Goal: Share content

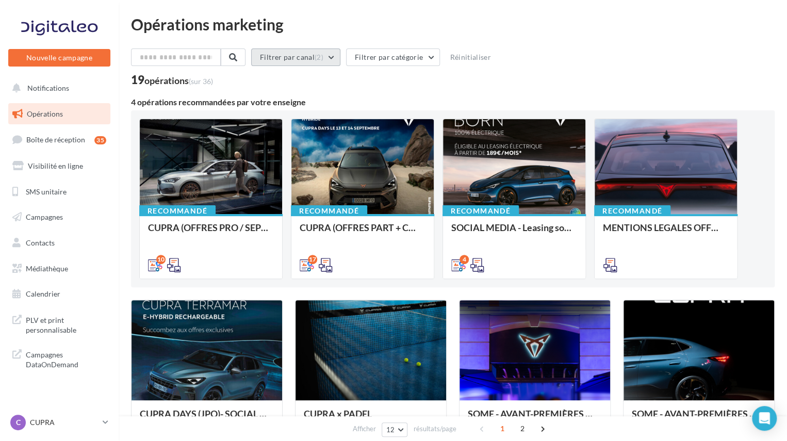
click at [294, 60] on button "Filtrer par canal (2)" at bounding box center [295, 57] width 89 height 18
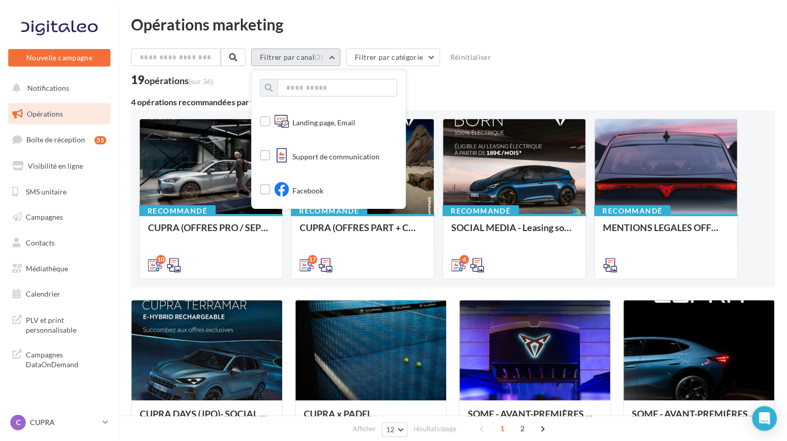
scroll to position [3, 0]
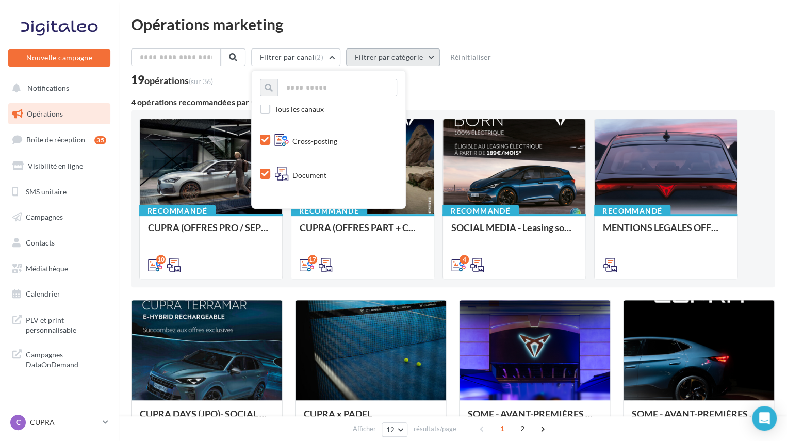
click at [385, 50] on button "Filtrer par catégorie" at bounding box center [393, 57] width 94 height 18
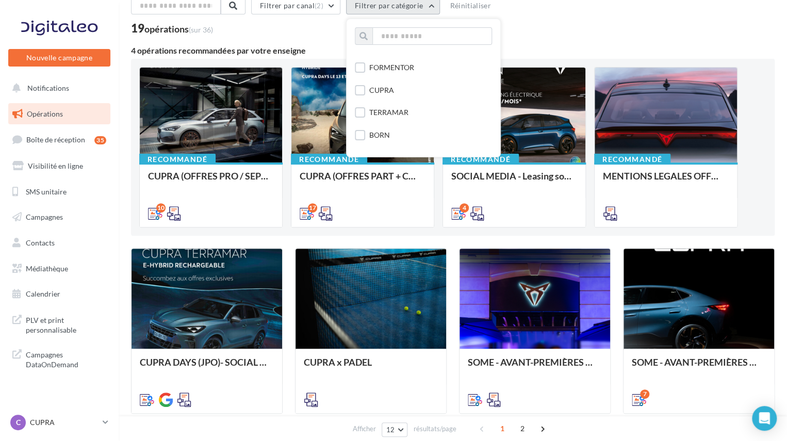
scroll to position [0, 0]
click at [618, 4] on div "Filtrer par canal (2) Filtrer par catégorie Toutes les catégories JPO CUPRA Day…" at bounding box center [453, 8] width 644 height 22
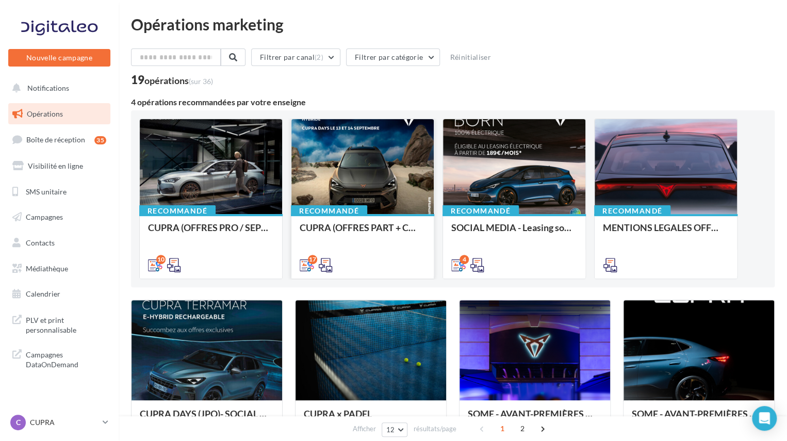
click at [361, 162] on div at bounding box center [362, 167] width 142 height 96
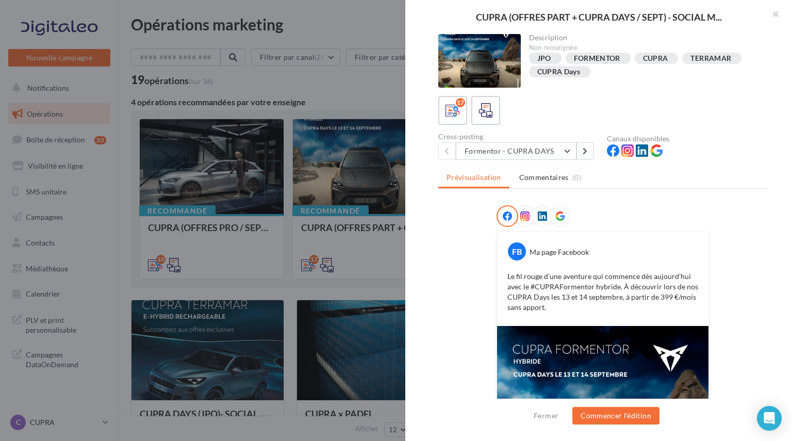
scroll to position [142, 0]
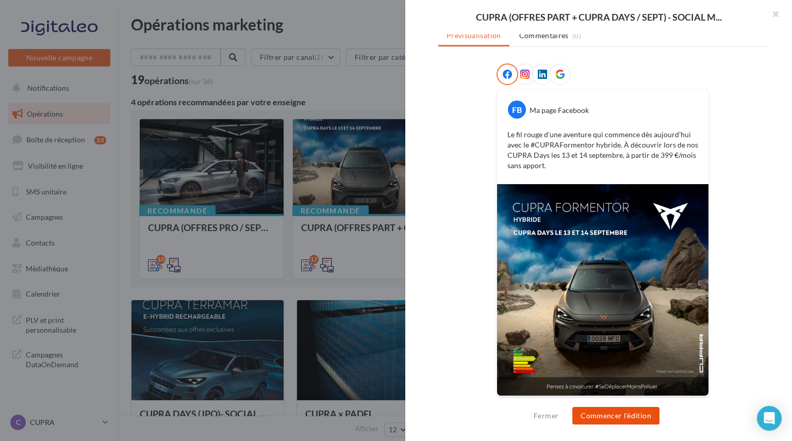
click at [620, 413] on button "Commencer l'édition" at bounding box center [616, 416] width 87 height 18
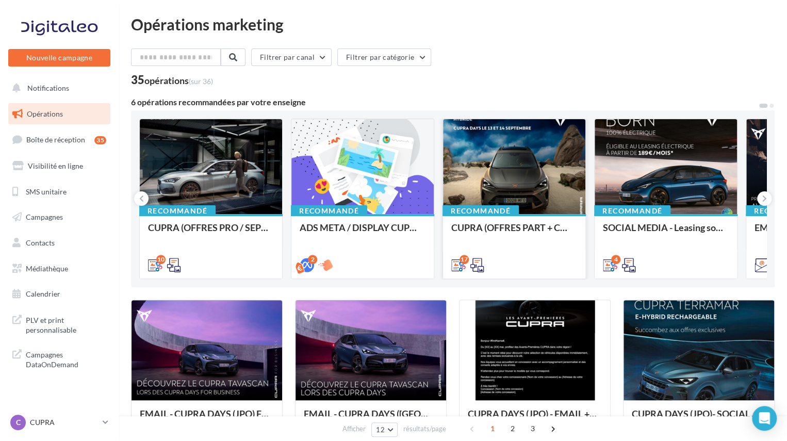
click at [516, 158] on div at bounding box center [514, 167] width 142 height 96
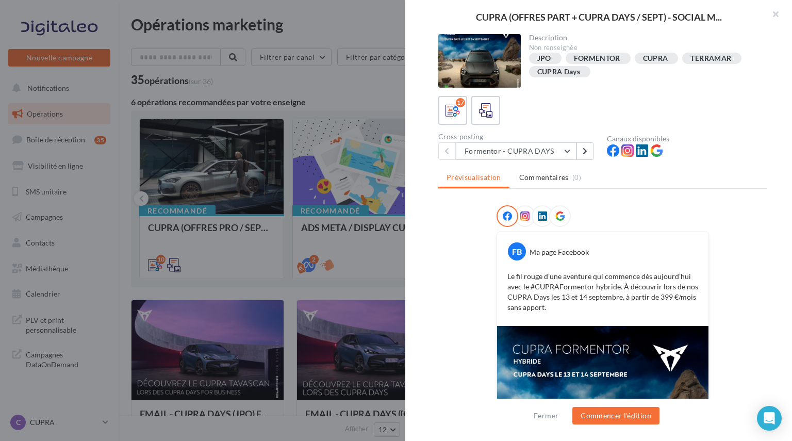
click at [520, 220] on span at bounding box center [524, 216] width 9 height 10
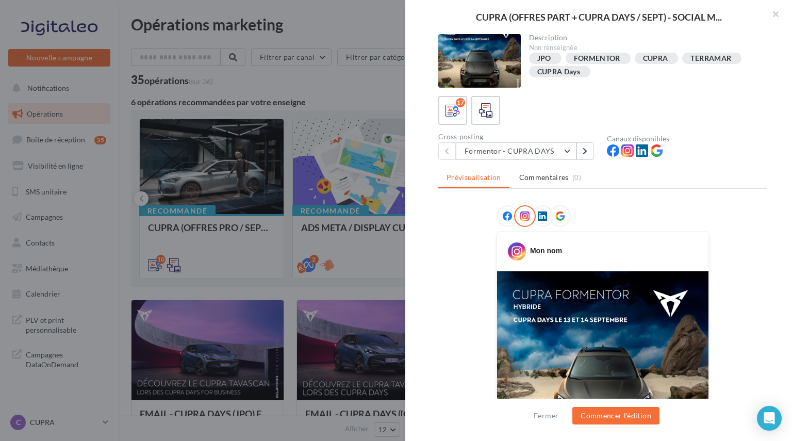
click at [539, 139] on div "Cross-posting" at bounding box center [518, 136] width 160 height 7
click at [537, 145] on button "Formentor - CUPRA DAYS" at bounding box center [516, 151] width 121 height 18
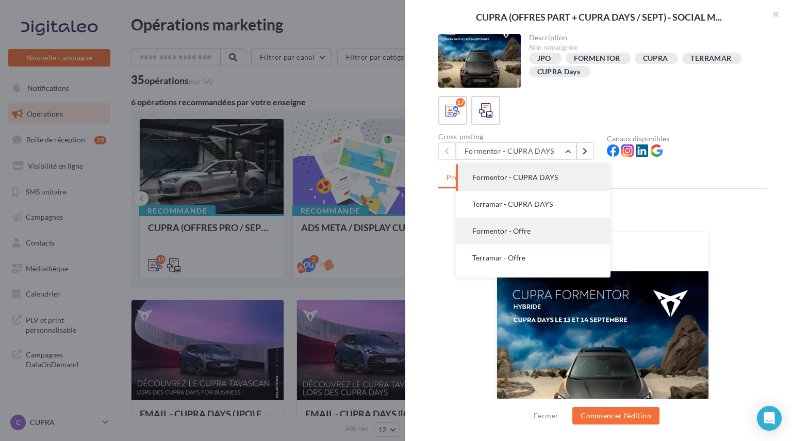
click at [556, 229] on button "Formentor - Offre" at bounding box center [533, 231] width 155 height 27
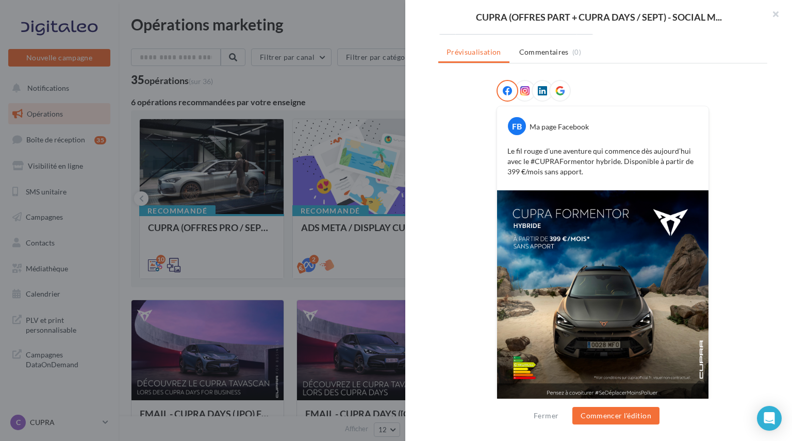
scroll to position [132, 0]
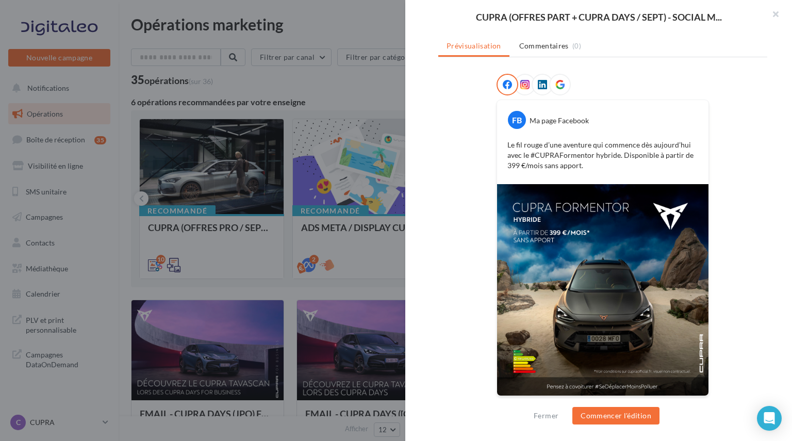
click at [520, 80] on icon at bounding box center [524, 84] width 9 height 9
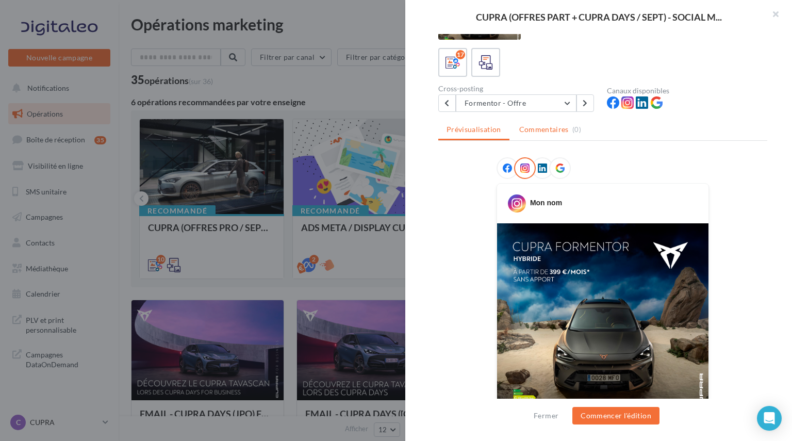
scroll to position [103, 0]
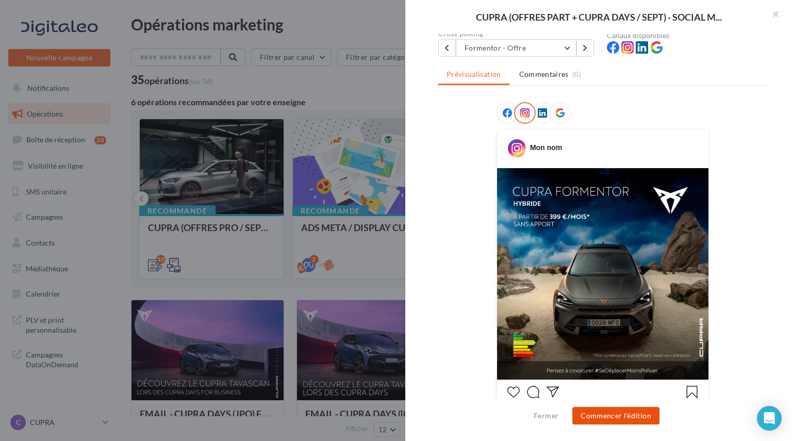
click at [609, 413] on button "Commencer l'édition" at bounding box center [616, 416] width 87 height 18
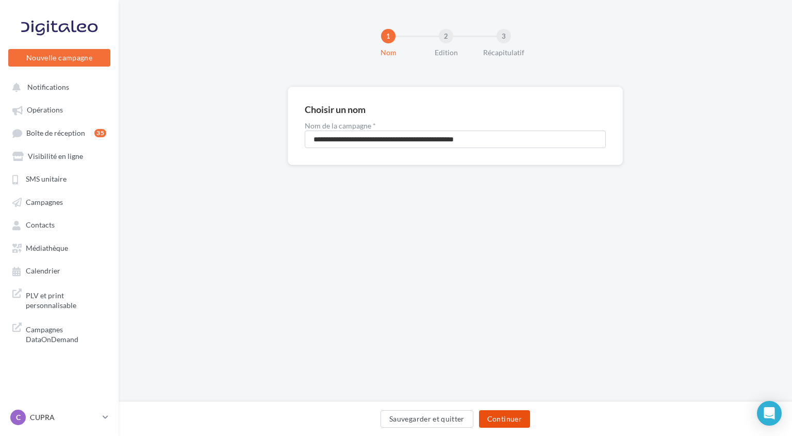
click at [501, 411] on button "Continuer" at bounding box center [504, 419] width 51 height 18
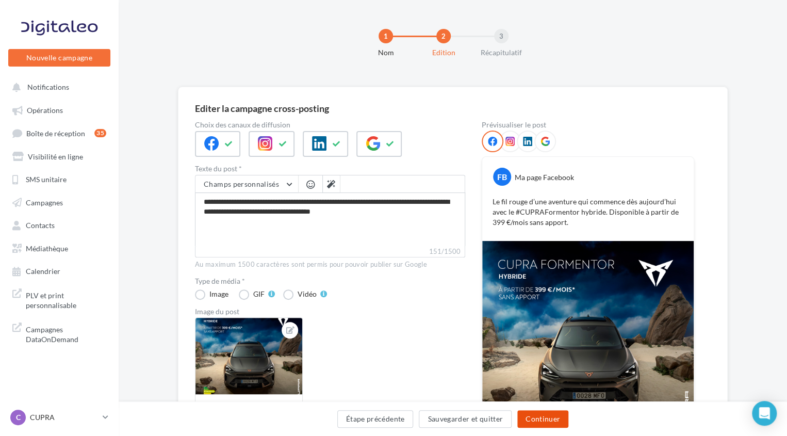
click at [534, 417] on button "Continuer" at bounding box center [542, 419] width 51 height 18
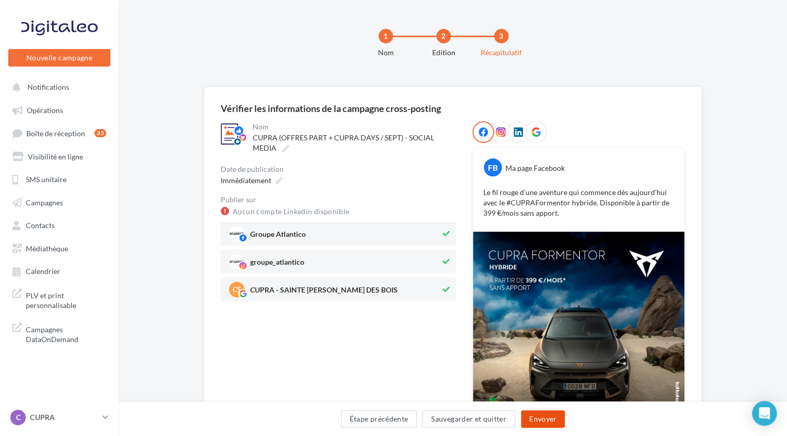
click at [544, 421] on button "Envoyer" at bounding box center [543, 419] width 44 height 18
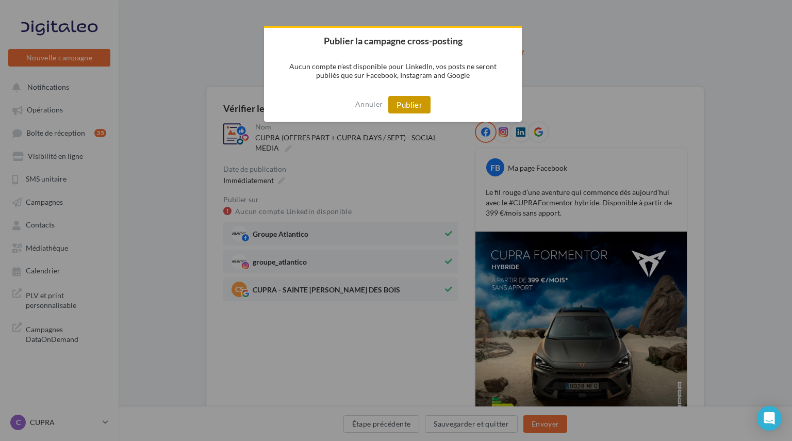
click at [412, 107] on button "Publier" at bounding box center [409, 105] width 42 height 18
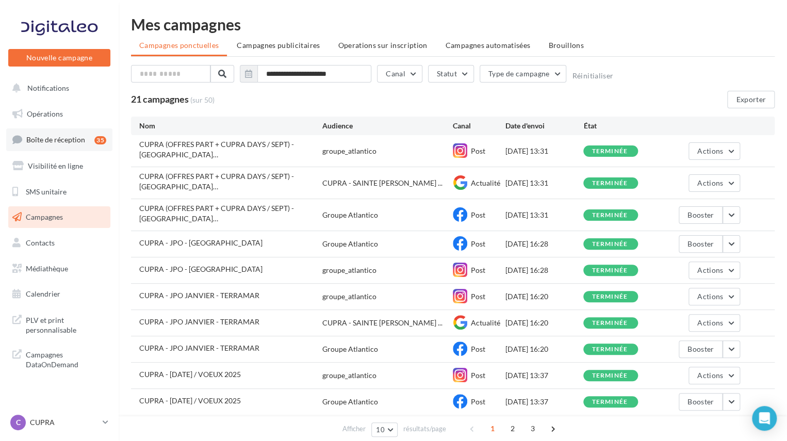
click at [66, 140] on span "Boîte de réception" at bounding box center [55, 139] width 59 height 9
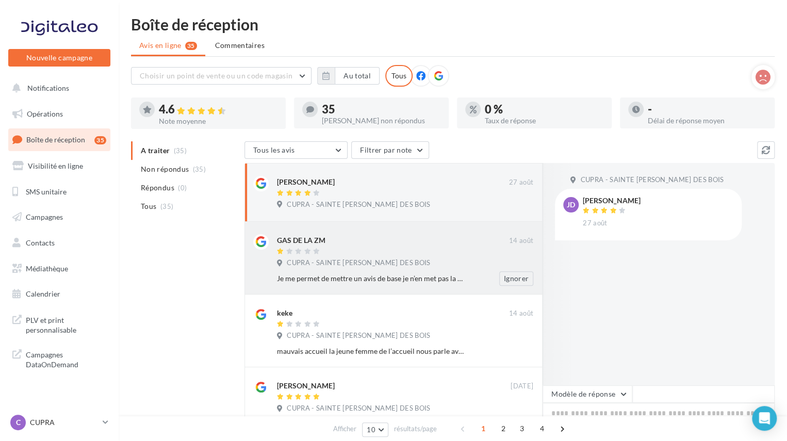
click at [400, 274] on div "Je me permet de mettre un avis de base je n’en met pas la on m’a traité d’une f…" at bounding box center [371, 278] width 189 height 10
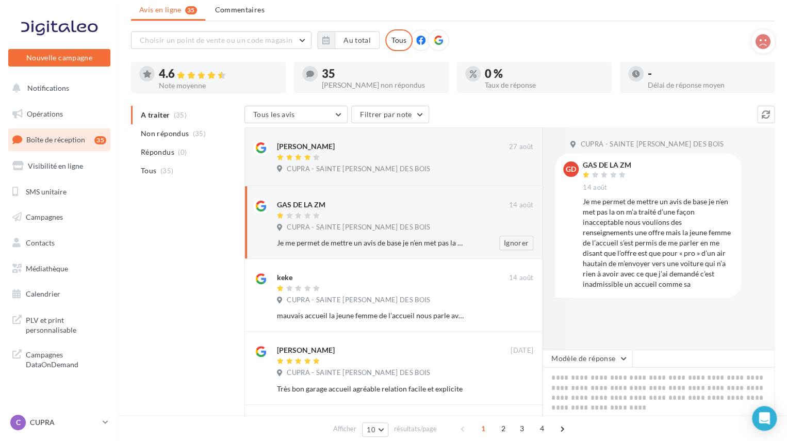
scroll to position [52, 0]
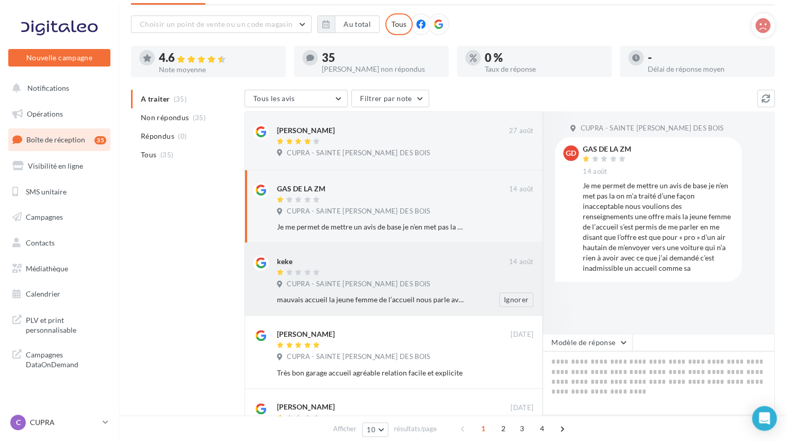
click at [350, 278] on div "keke 14 août CUPRA - SAINTE GENEVIEVE DES BOIS mauvais accueil la jeune femme d…" at bounding box center [405, 281] width 256 height 52
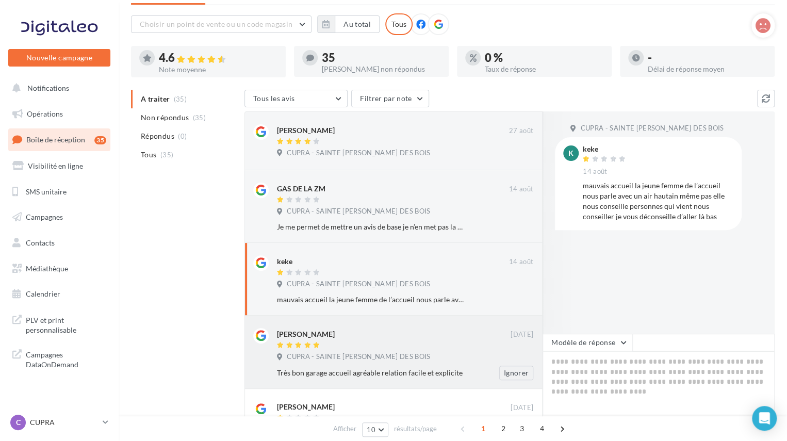
click at [400, 358] on span "CUPRA - SAINTE GENEVIEVE DES BOIS" at bounding box center [358, 356] width 143 height 9
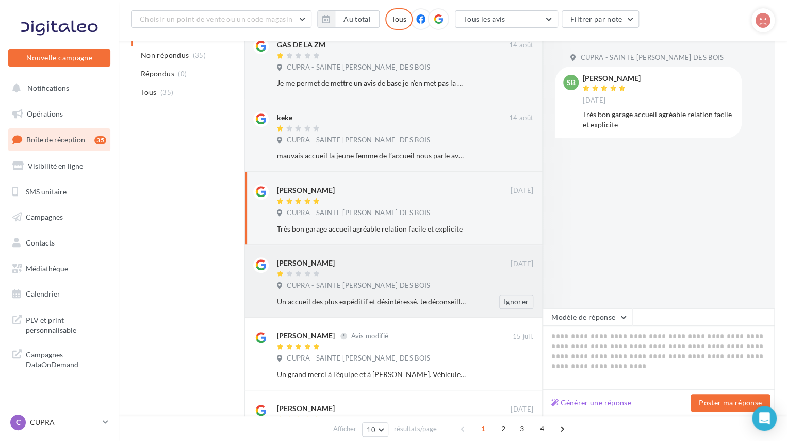
scroll to position [206, 0]
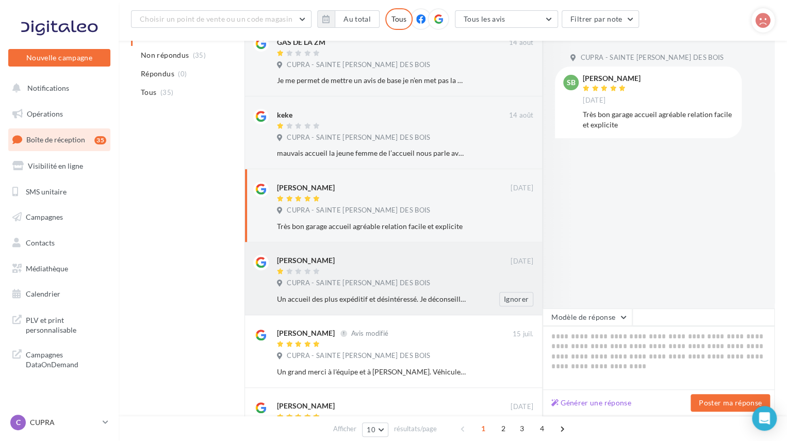
click at [389, 298] on div "Un accueil des plus expéditif et désintéressé. Je déconseille ! Je me suis rend…" at bounding box center [371, 299] width 189 height 10
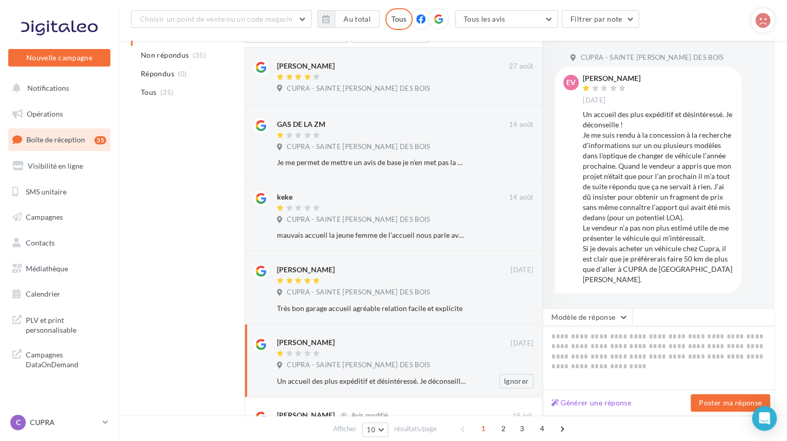
scroll to position [90, 0]
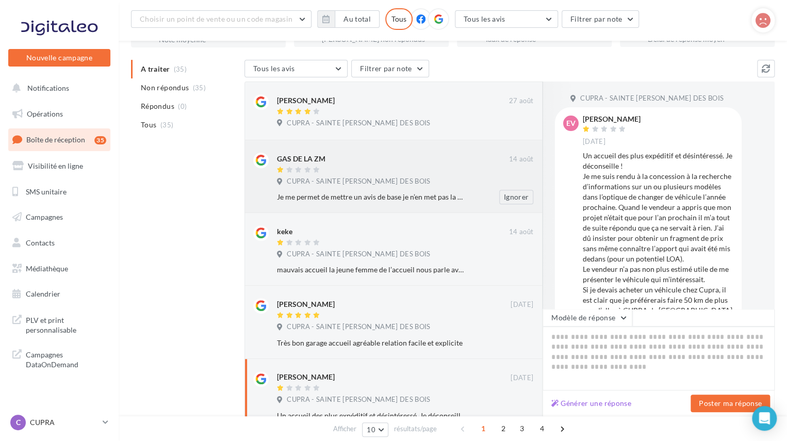
click at [362, 170] on div at bounding box center [393, 170] width 232 height 9
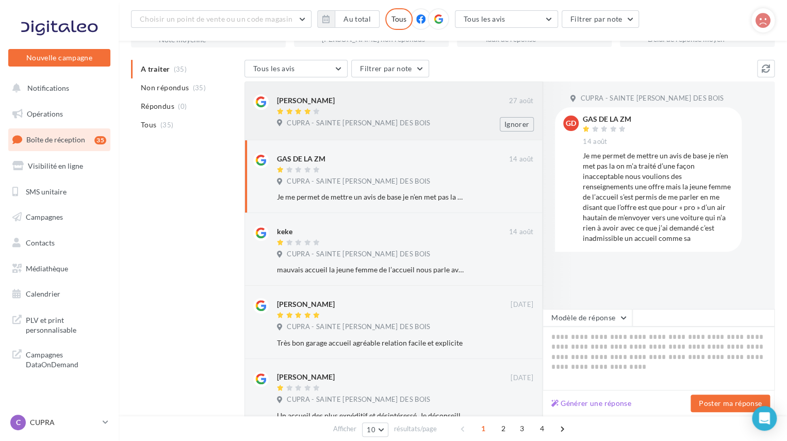
click at [358, 127] on span "CUPRA - SAINTE GENEVIEVE DES BOIS" at bounding box center [358, 123] width 143 height 9
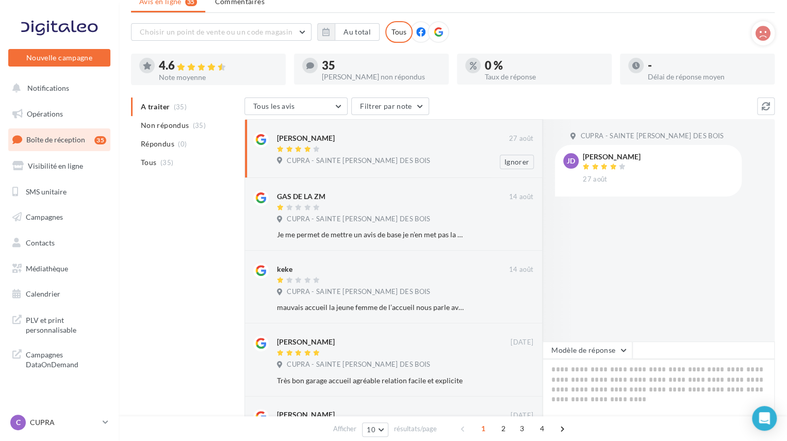
scroll to position [0, 0]
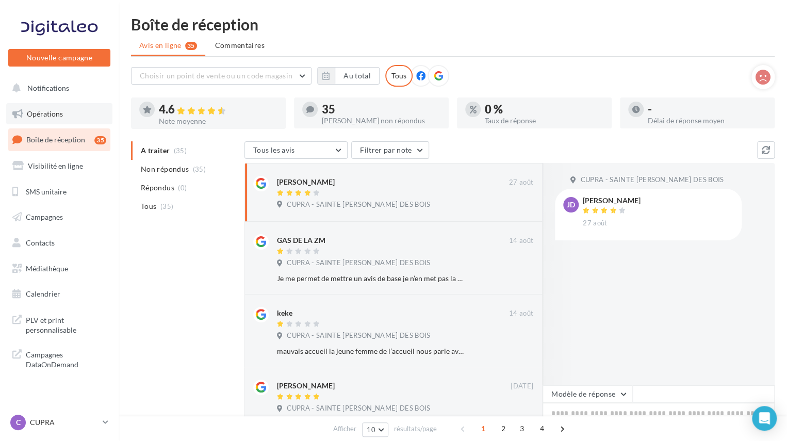
click at [47, 116] on span "Opérations" at bounding box center [45, 113] width 36 height 9
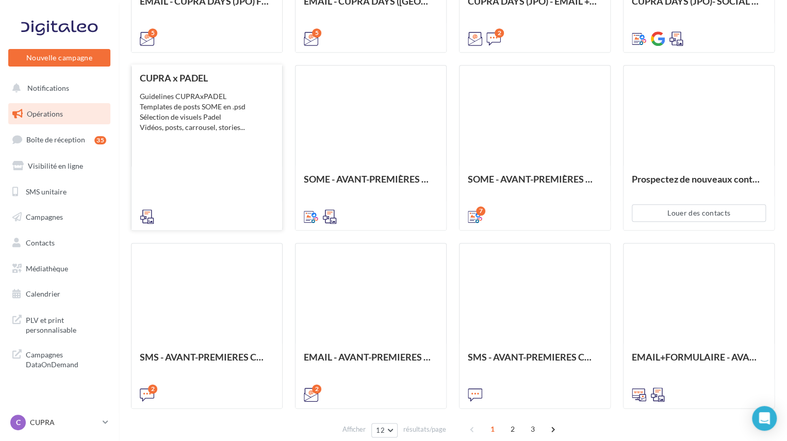
scroll to position [466, 0]
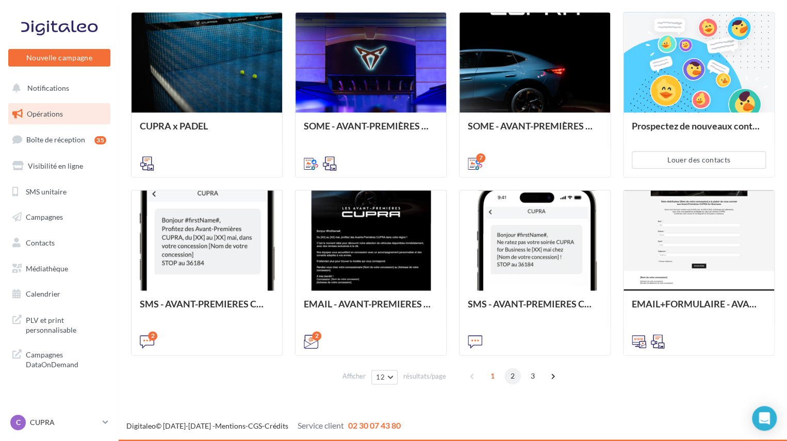
click at [510, 381] on span "2" at bounding box center [512, 376] width 17 height 17
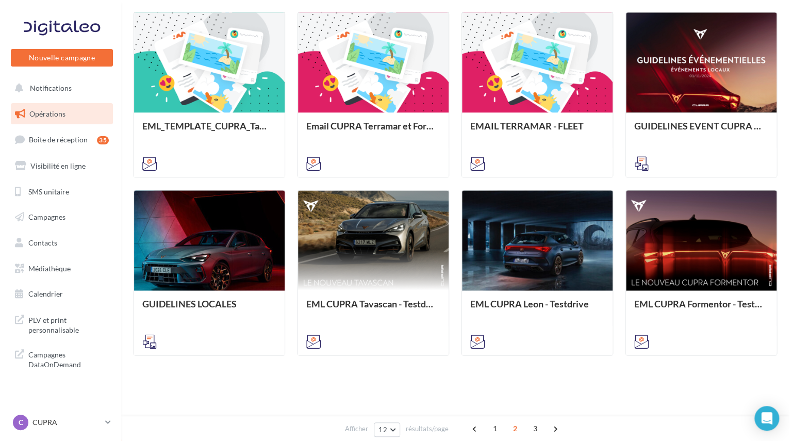
scroll to position [258, 0]
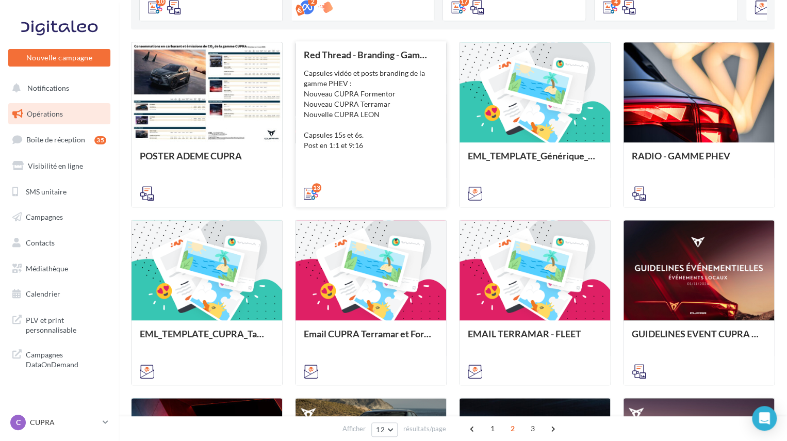
click at [367, 84] on div "Capsules vidéo et posts branding de la gamme PHEV : Nouveau CUPRA Formentor Nou…" at bounding box center [371, 109] width 134 height 83
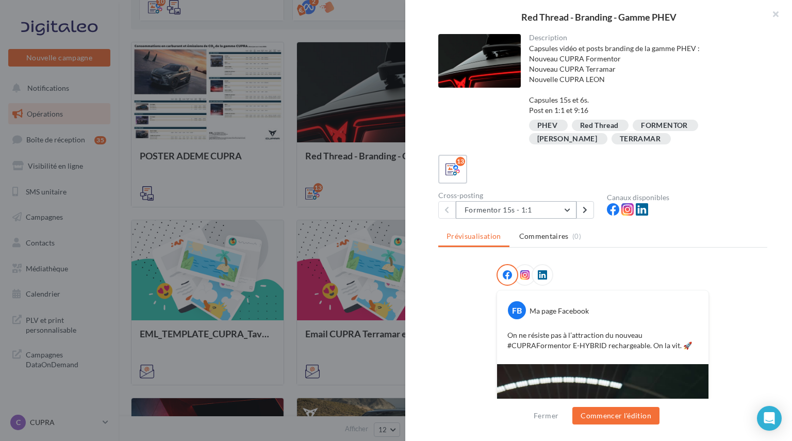
click at [527, 217] on button "Formentor 15s - 1:1" at bounding box center [516, 210] width 121 height 18
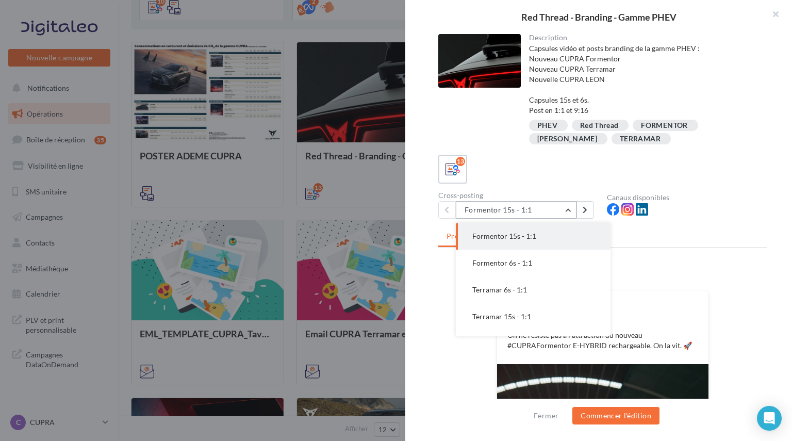
click at [515, 207] on button "Formentor 15s - 1:1" at bounding box center [516, 210] width 121 height 18
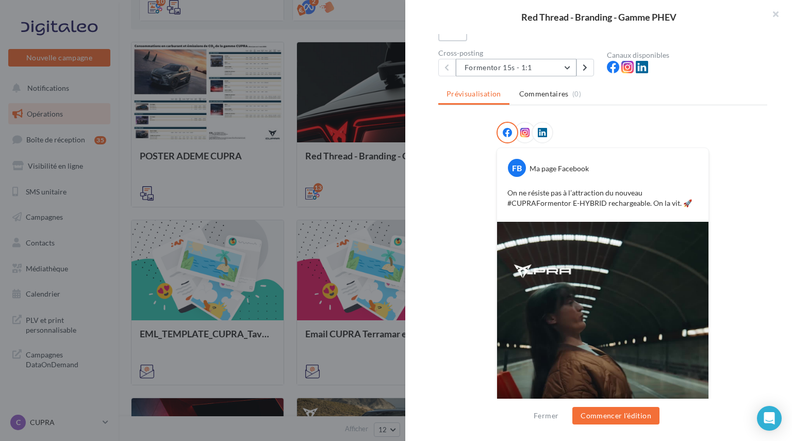
scroll to position [76, 0]
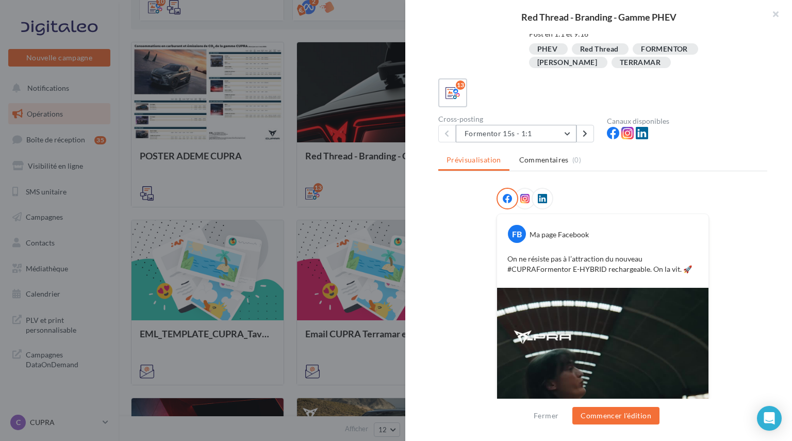
click at [517, 134] on button "Formentor 15s - 1:1" at bounding box center [516, 134] width 121 height 18
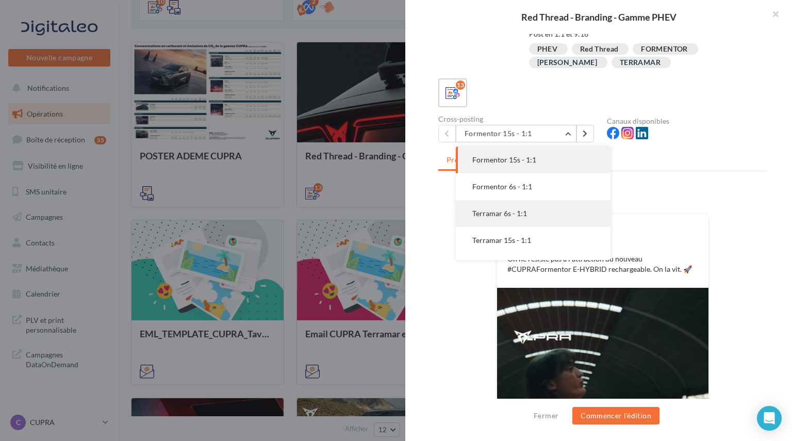
click at [507, 209] on span "Terramar 6s - 1:1" at bounding box center [500, 213] width 55 height 9
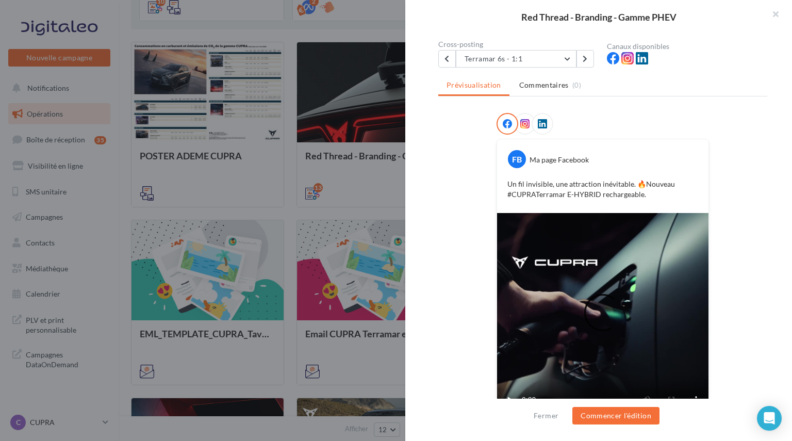
scroll to position [128, 0]
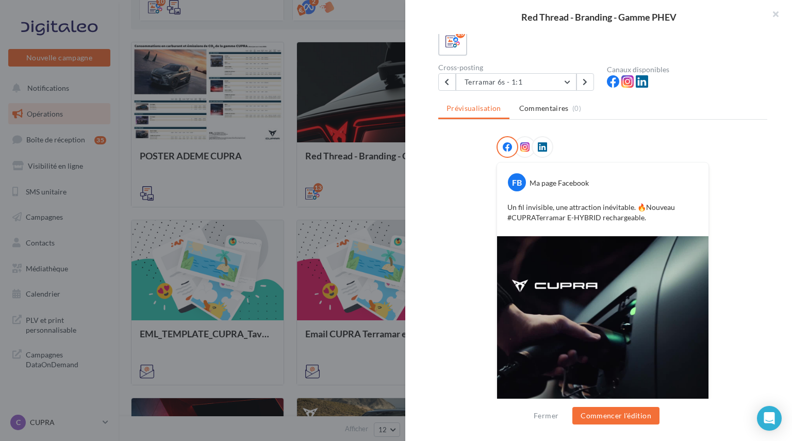
click at [474, 110] on ul "Prévisualisation Commentaires (0)" at bounding box center [602, 109] width 329 height 21
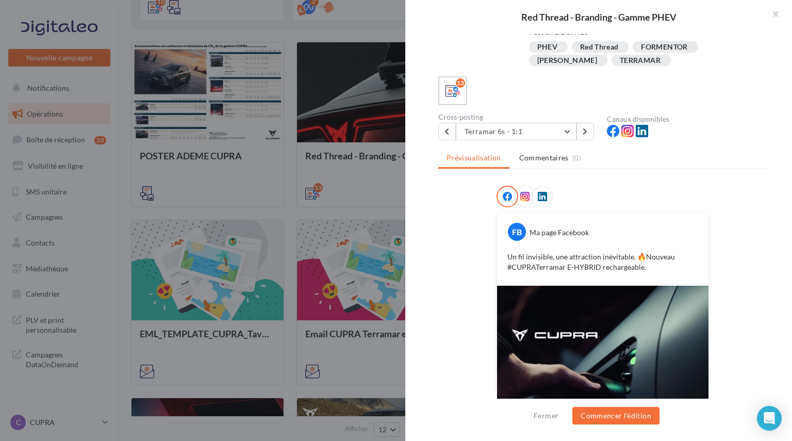
scroll to position [76, 0]
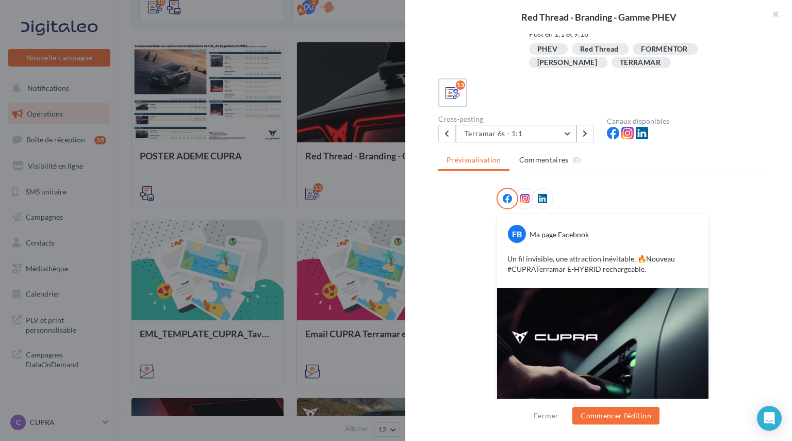
click at [499, 129] on button "Terramar 6s - 1:1" at bounding box center [516, 134] width 121 height 18
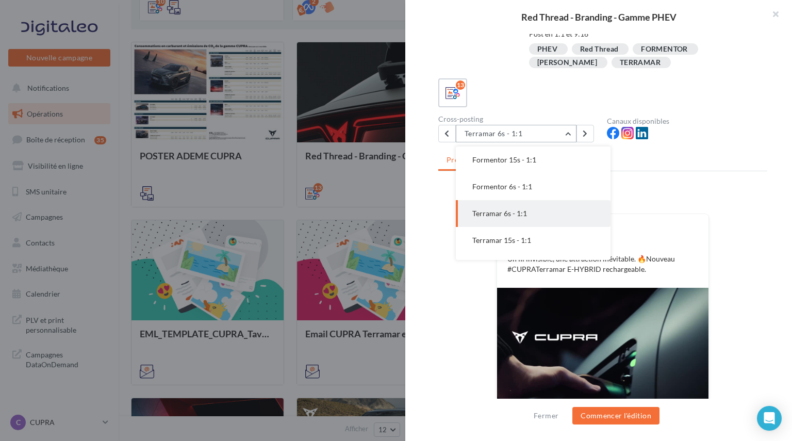
scroll to position [27, 0]
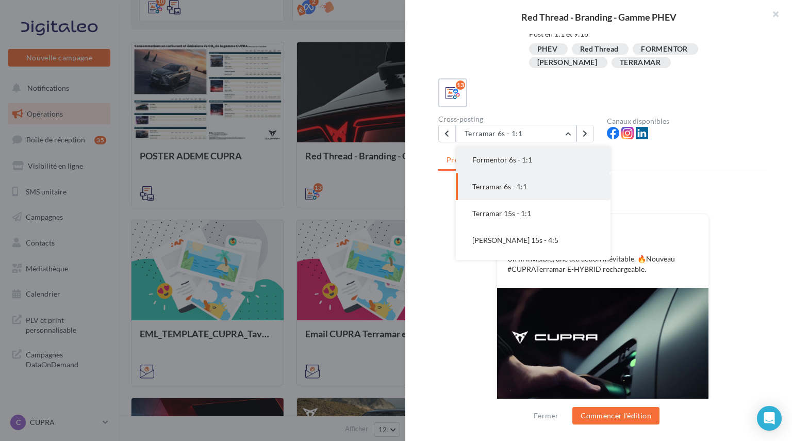
click at [499, 153] on button "Formentor 6s - 1:1" at bounding box center [533, 159] width 155 height 27
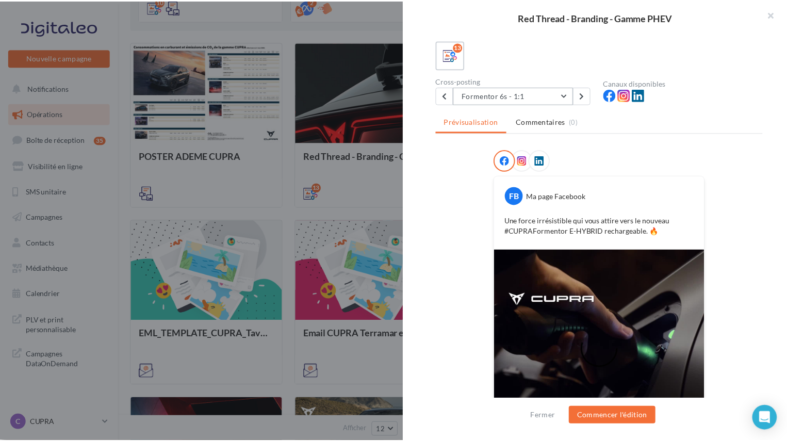
scroll to position [180, 0]
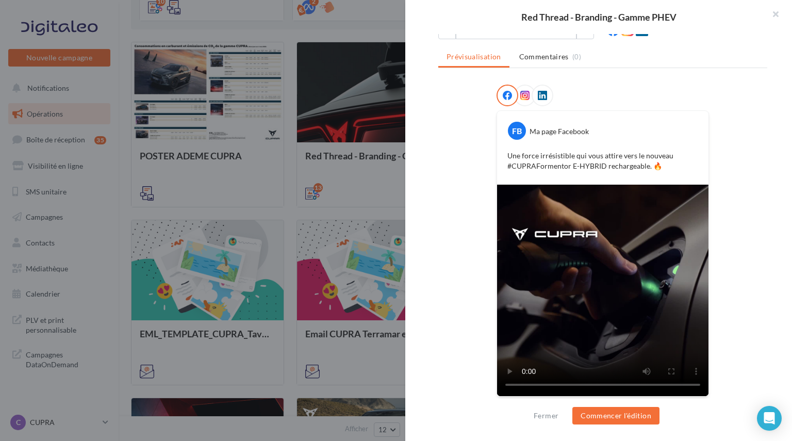
click at [143, 37] on div at bounding box center [396, 220] width 792 height 441
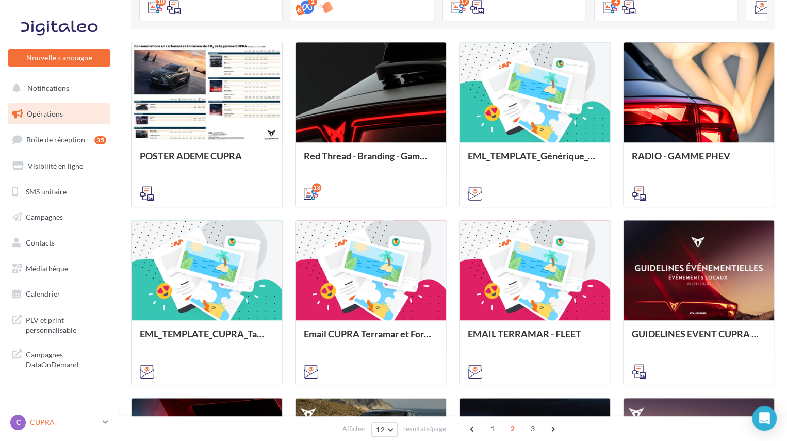
click at [104, 421] on icon at bounding box center [106, 422] width 6 height 9
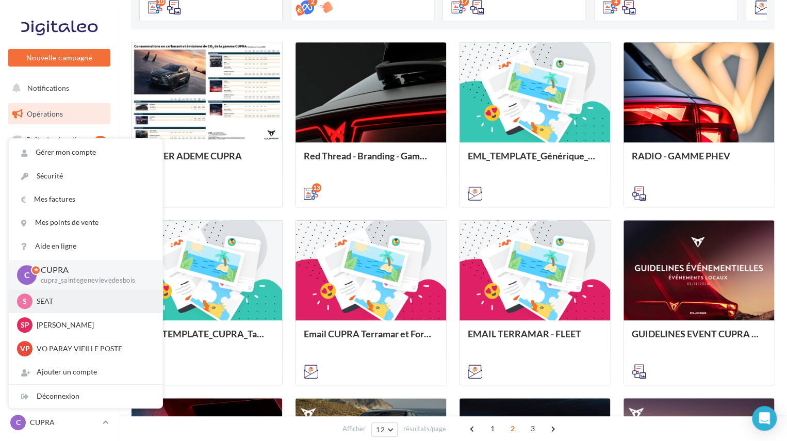
click at [58, 301] on p "SEAT" at bounding box center [93, 301] width 113 height 10
